Goal: Navigation & Orientation: Find specific page/section

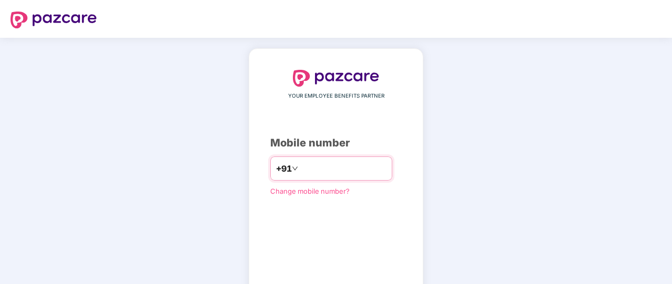
click at [323, 171] on input "number" at bounding box center [343, 168] width 86 height 17
type input "**********"
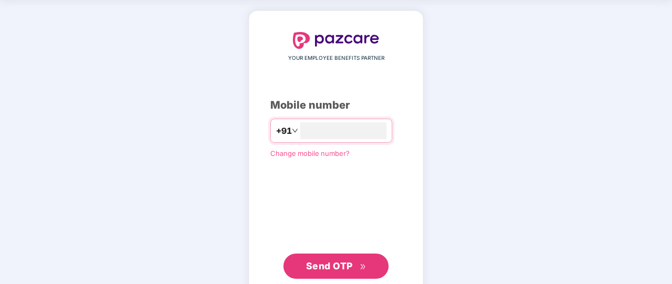
scroll to position [53, 0]
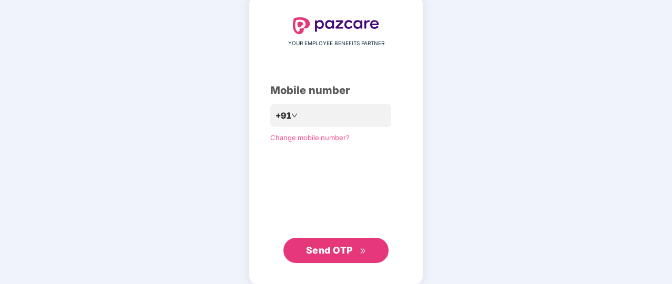
click at [326, 245] on span "Send OTP" at bounding box center [329, 250] width 47 height 11
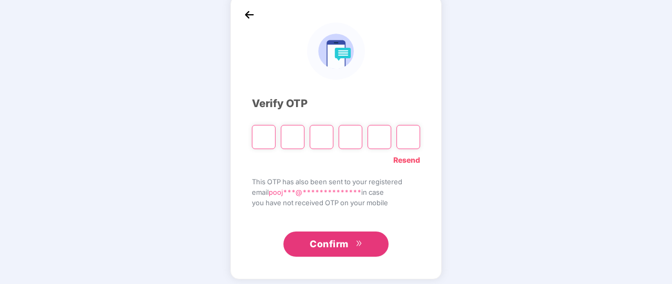
type input "*"
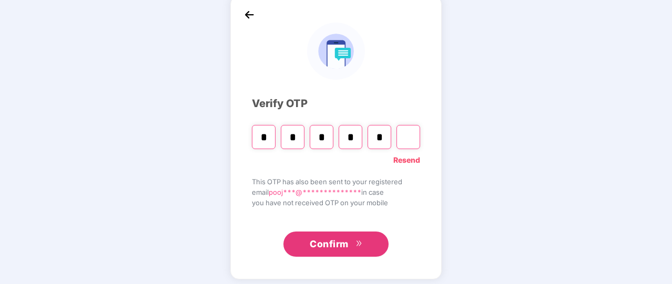
type input "*"
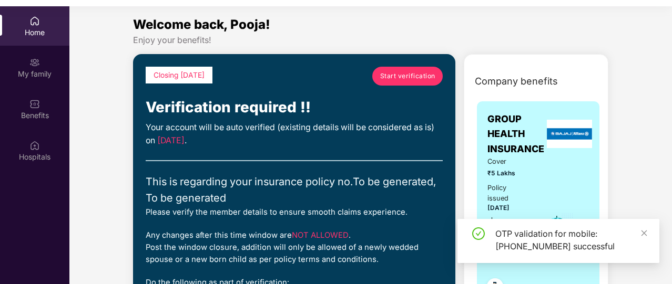
click at [68, 185] on div "Home My family Benefits Hospitals" at bounding box center [34, 148] width 69 height 284
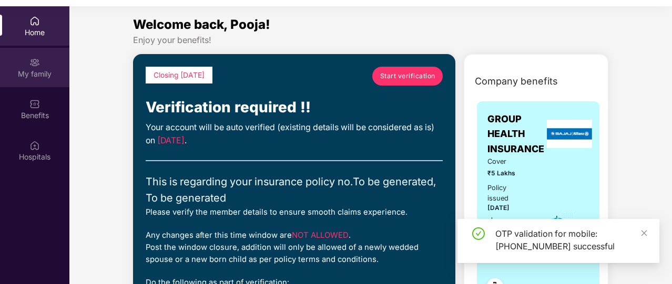
click at [43, 72] on div "My family" at bounding box center [34, 74] width 69 height 11
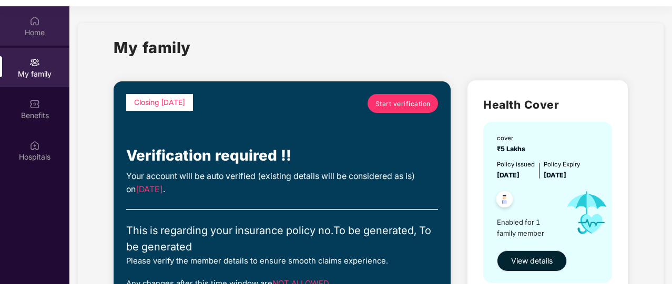
click at [44, 34] on div "Home" at bounding box center [34, 32] width 69 height 11
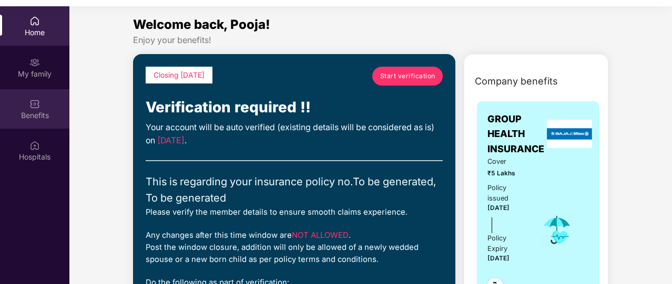
click at [59, 111] on div "Benefits" at bounding box center [34, 115] width 69 height 11
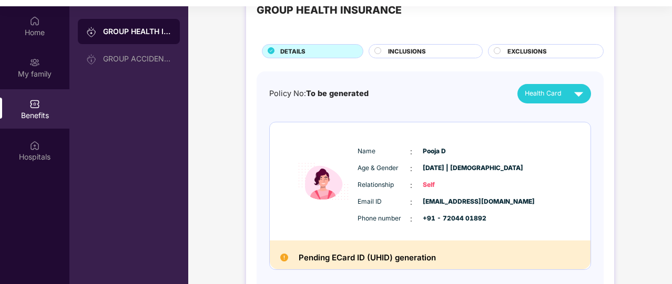
scroll to position [81, 0]
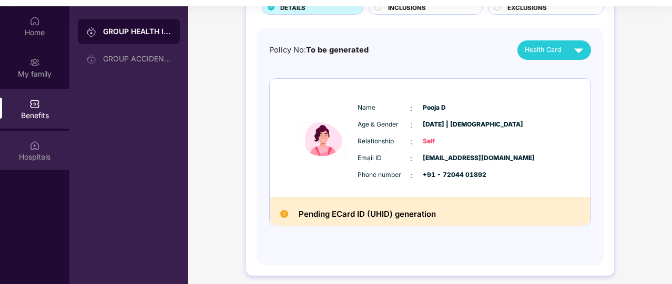
click at [43, 157] on div "Hospitals" at bounding box center [34, 157] width 69 height 11
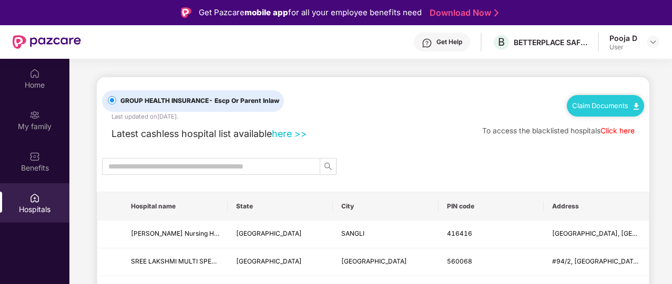
click at [32, 193] on img at bounding box center [34, 198] width 11 height 11
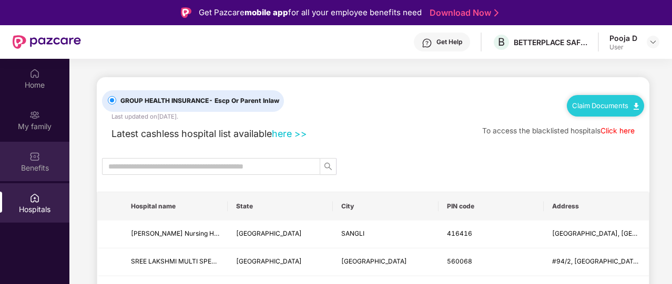
click at [28, 160] on div "Benefits" at bounding box center [34, 161] width 69 height 39
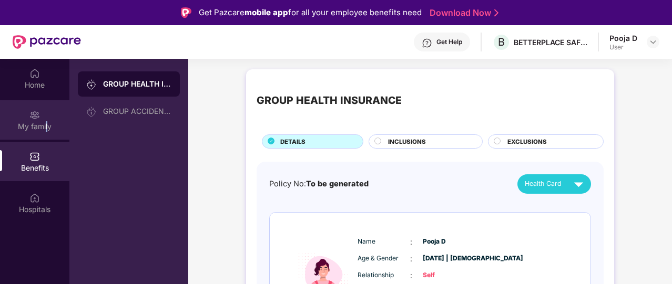
click at [45, 118] on div "My family" at bounding box center [34, 119] width 69 height 39
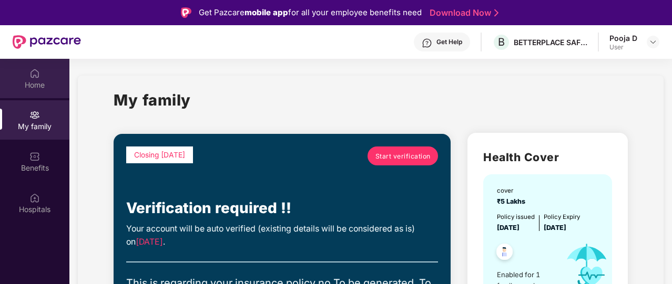
click at [32, 67] on div at bounding box center [34, 72] width 11 height 11
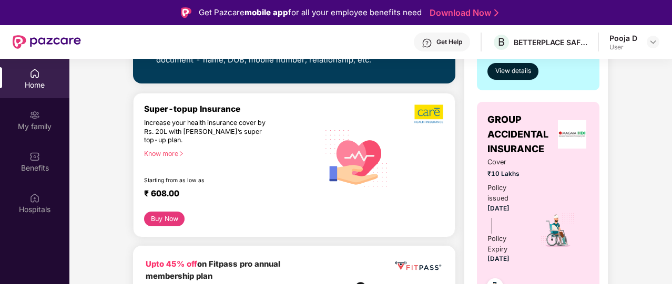
scroll to position [315, 0]
